Goal: Information Seeking & Learning: Learn about a topic

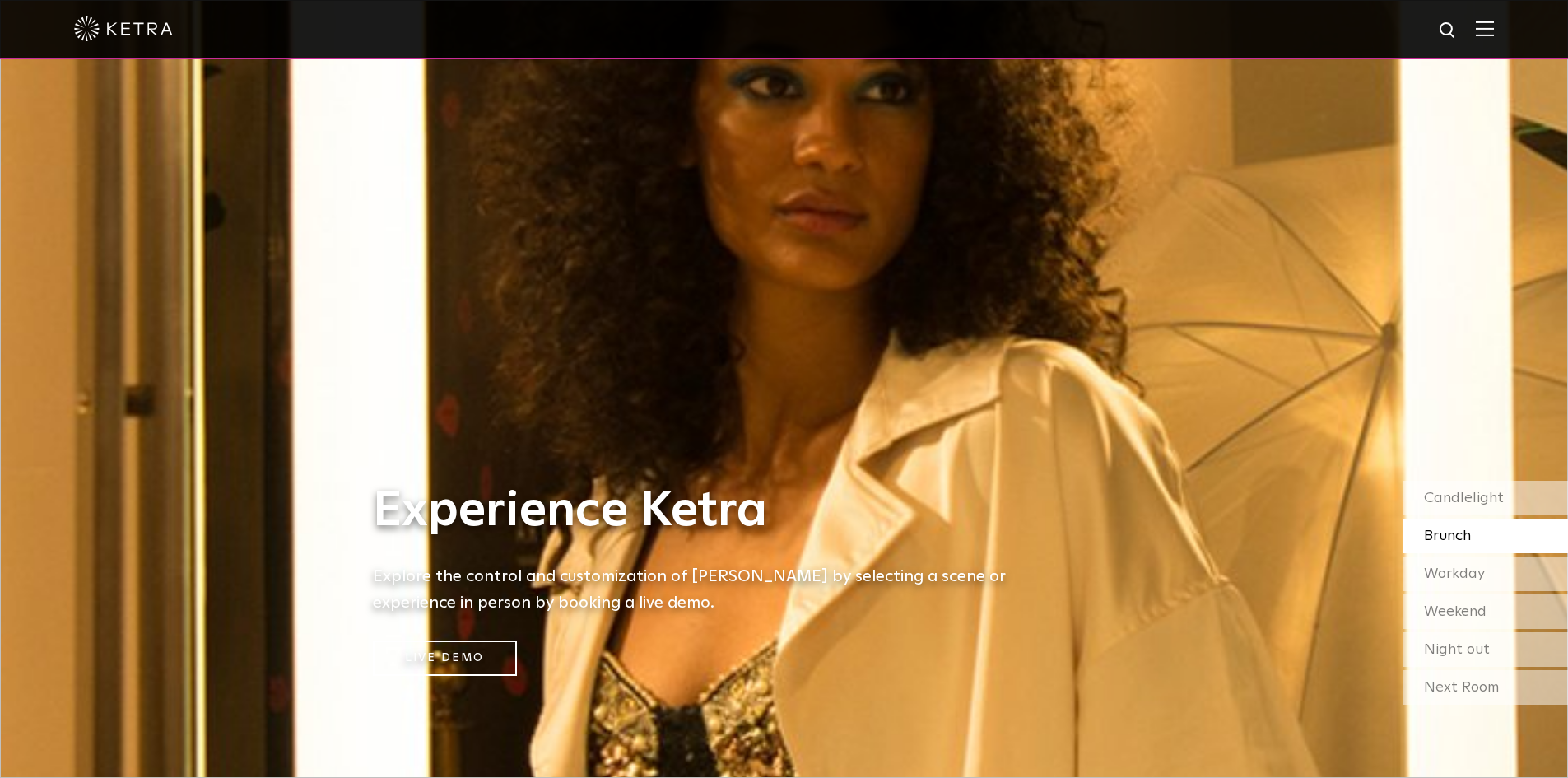
click at [1494, 28] on img at bounding box center [1484, 28] width 18 height 15
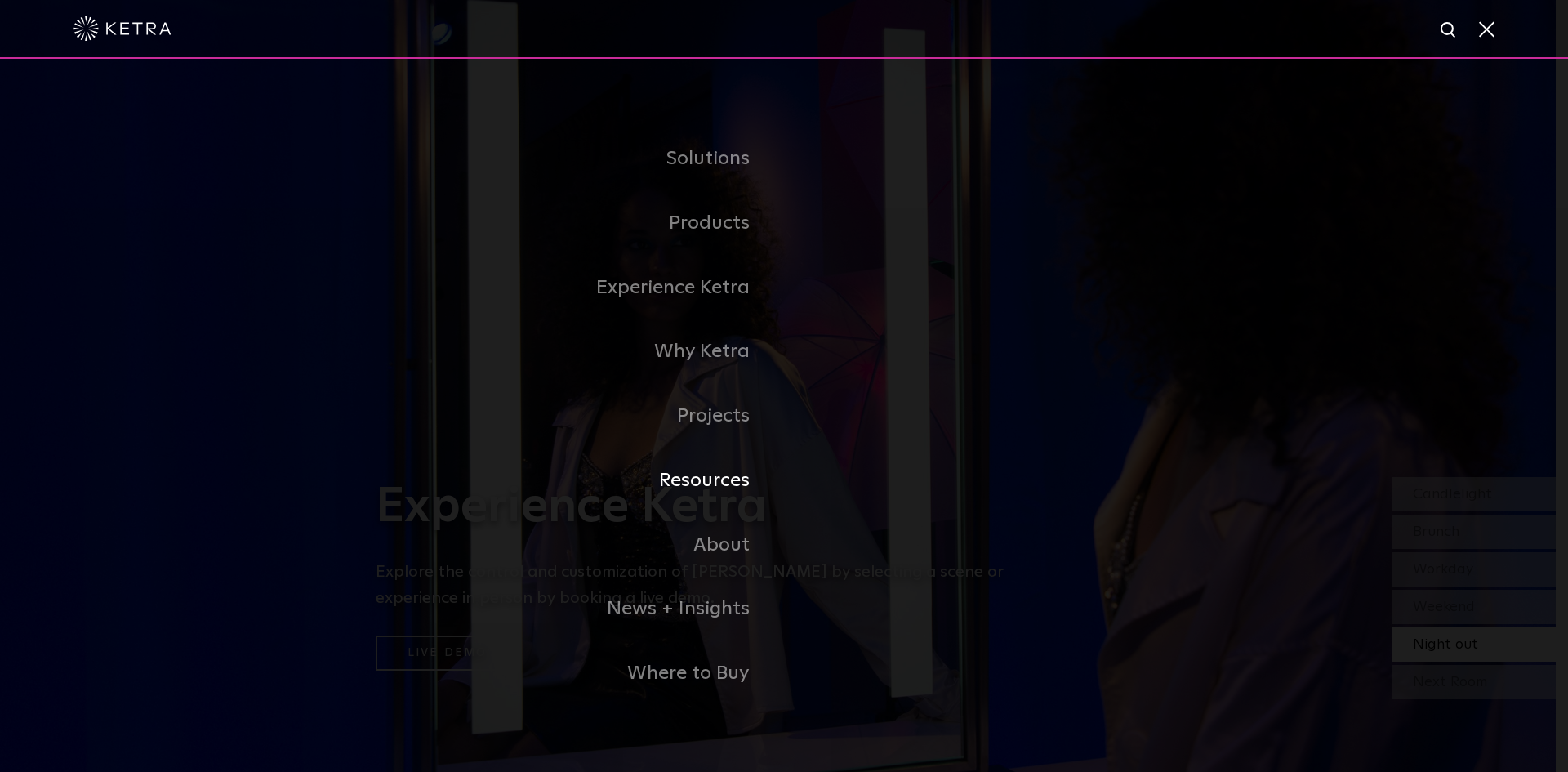
click at [727, 488] on link "Resources" at bounding box center [580, 481] width 408 height 64
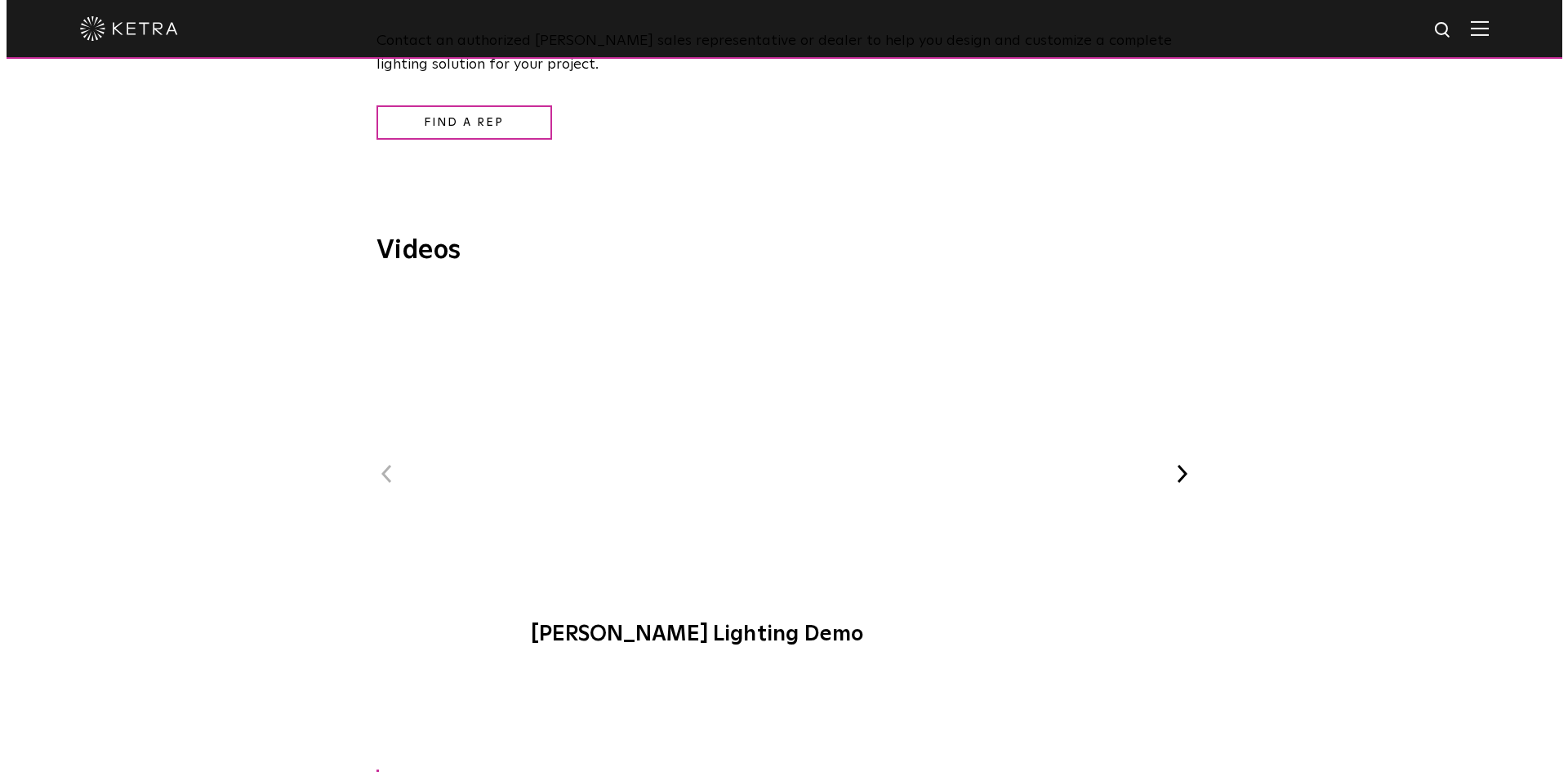
scroll to position [1878, 0]
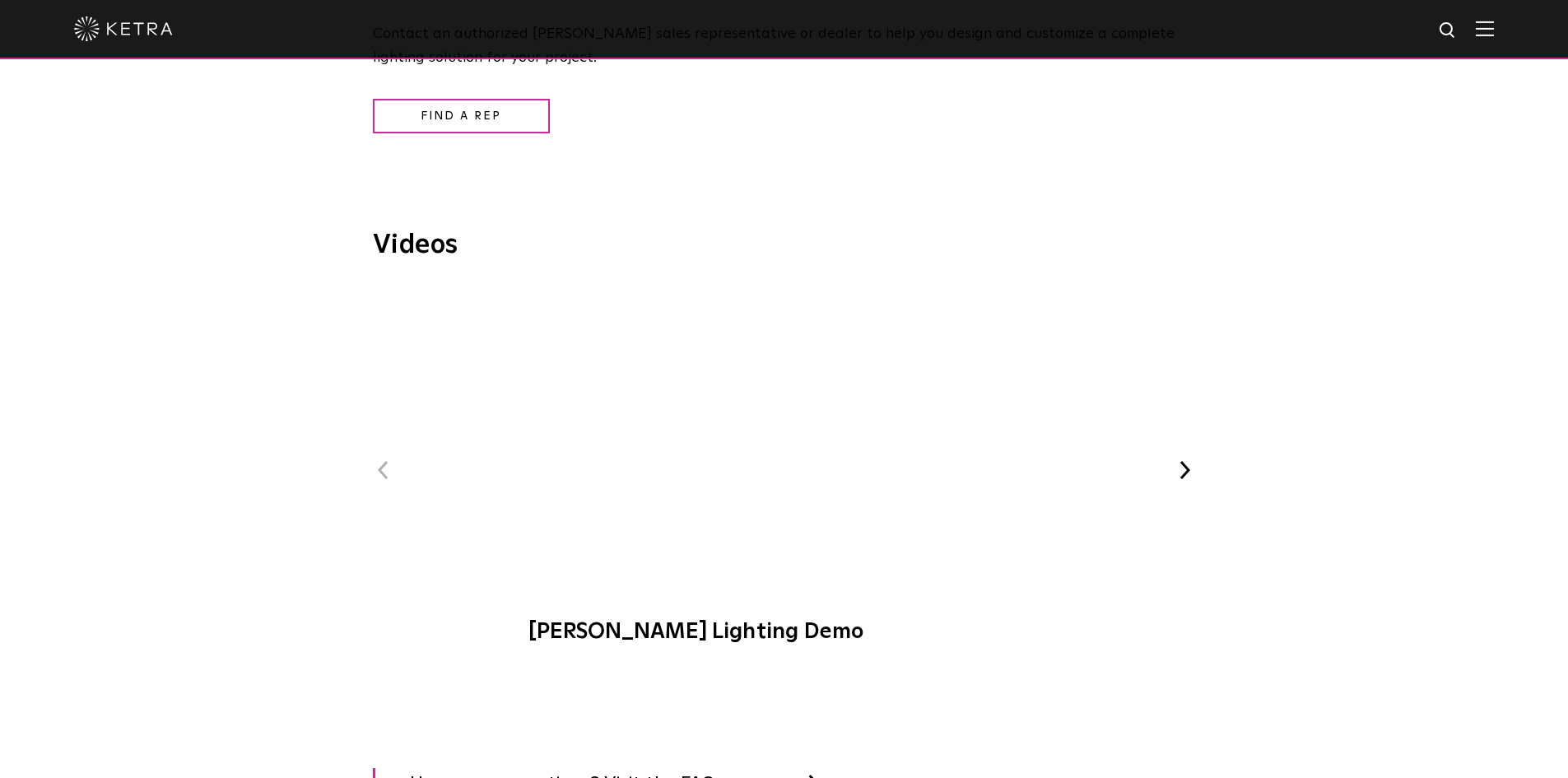
click at [794, 448] on span "[PERSON_NAME] Lighting Demo" at bounding box center [783, 474] width 554 height 374
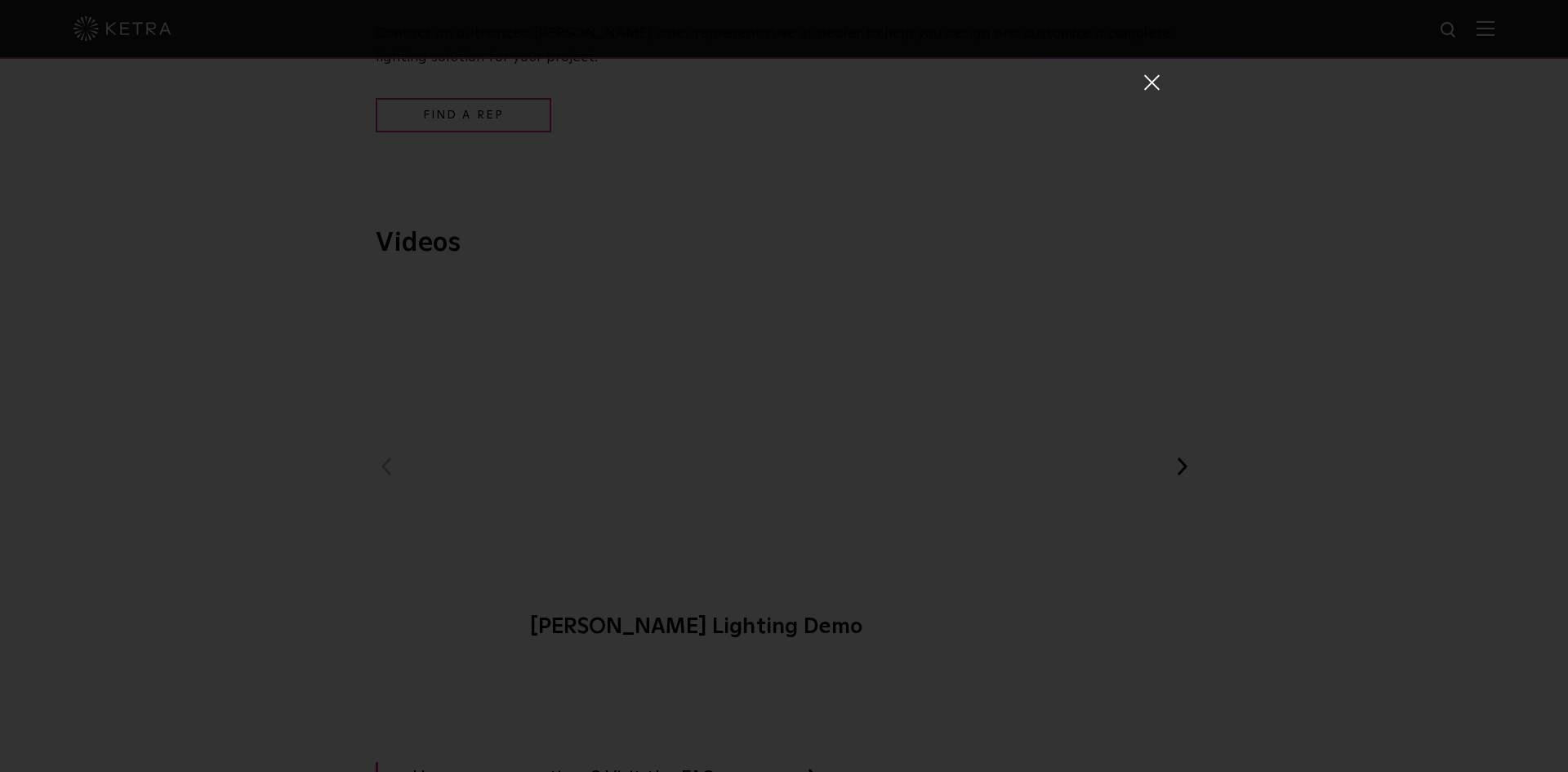
click at [1239, 615] on div "[PERSON_NAME] Lighting Demo" at bounding box center [784, 386] width 1568 height 772
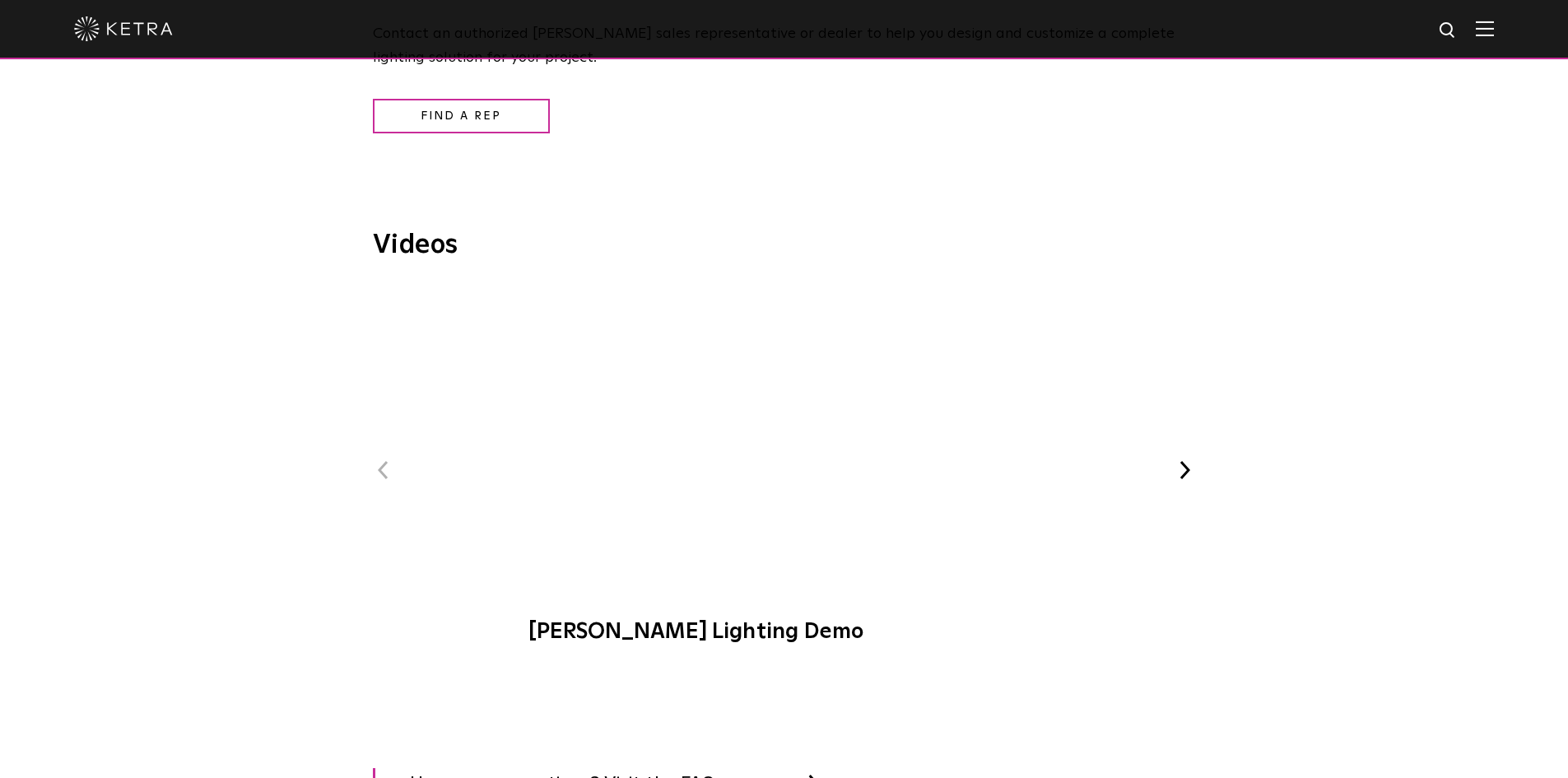
click at [769, 425] on span "[PERSON_NAME] Lighting Demo" at bounding box center [783, 474] width 554 height 374
